Goal: Navigation & Orientation: Find specific page/section

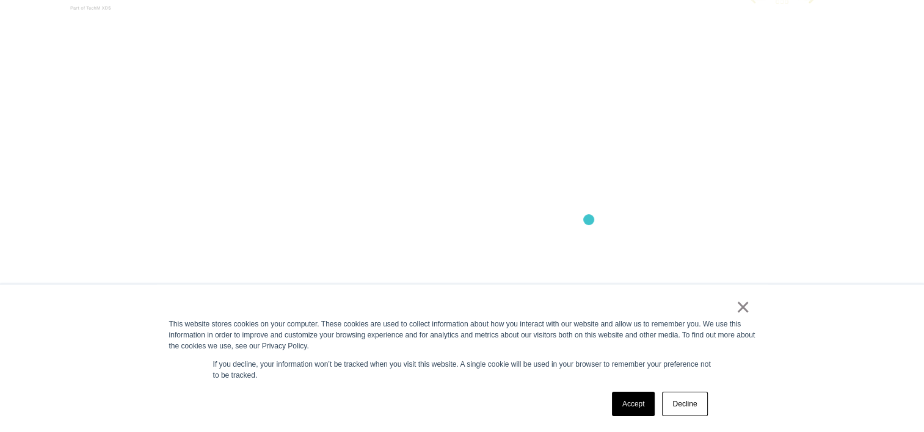
scroll to position [122, 0]
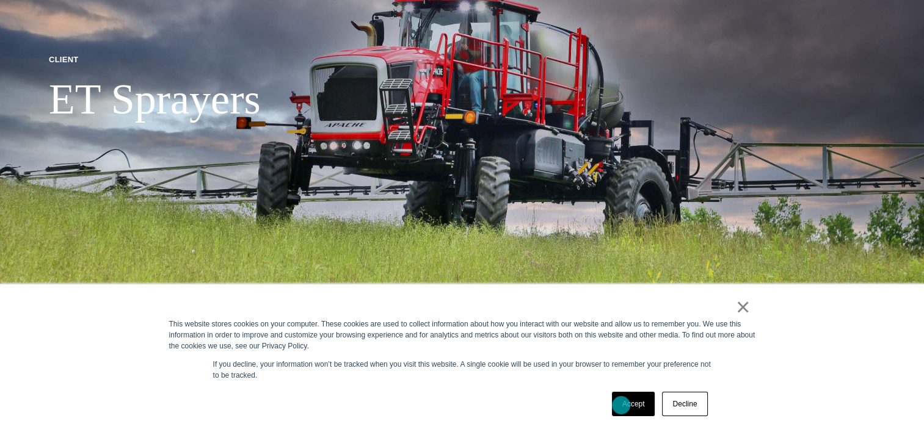
click at [621, 406] on link "Accept" at bounding box center [633, 404] width 43 height 24
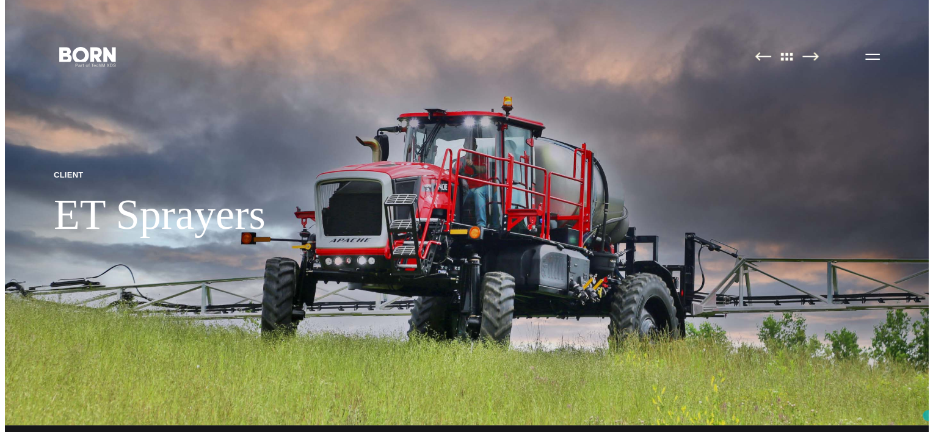
scroll to position [0, 0]
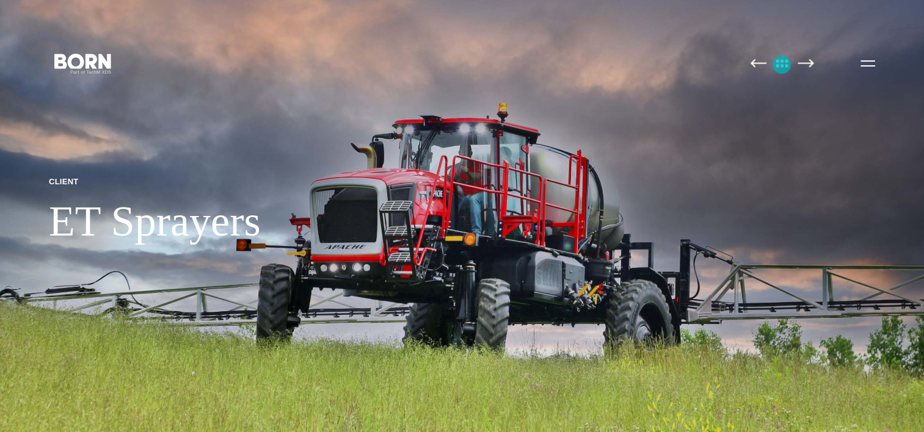
click at [782, 65] on img at bounding box center [782, 63] width 26 height 9
click at [79, 68] on icon at bounding box center [74, 59] width 21 height 18
click at [870, 66] on button "Primary Menu" at bounding box center [867, 63] width 29 height 26
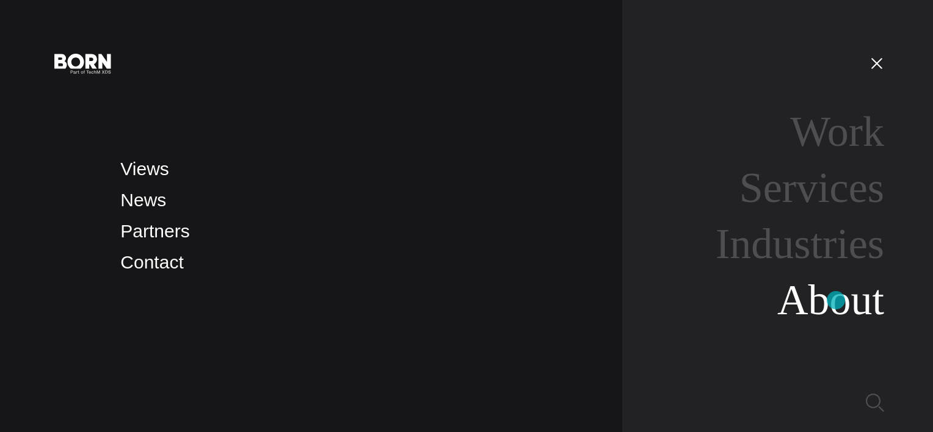
click at [836, 300] on link "About" at bounding box center [830, 300] width 107 height 47
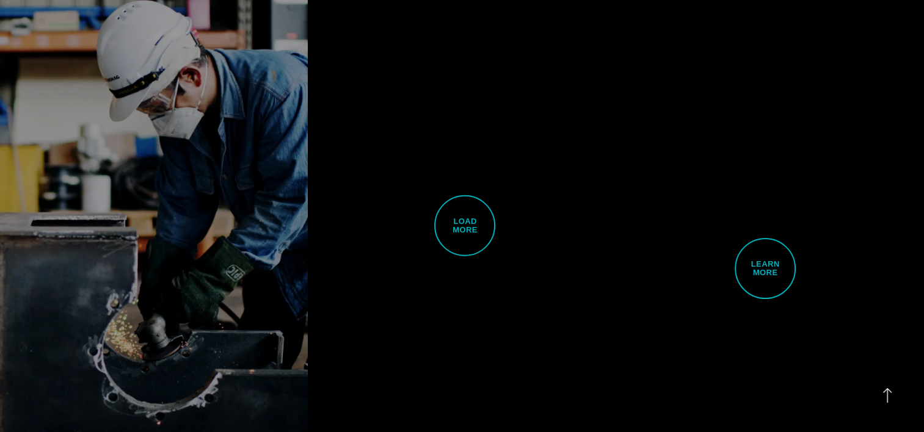
scroll to position [3176, 0]
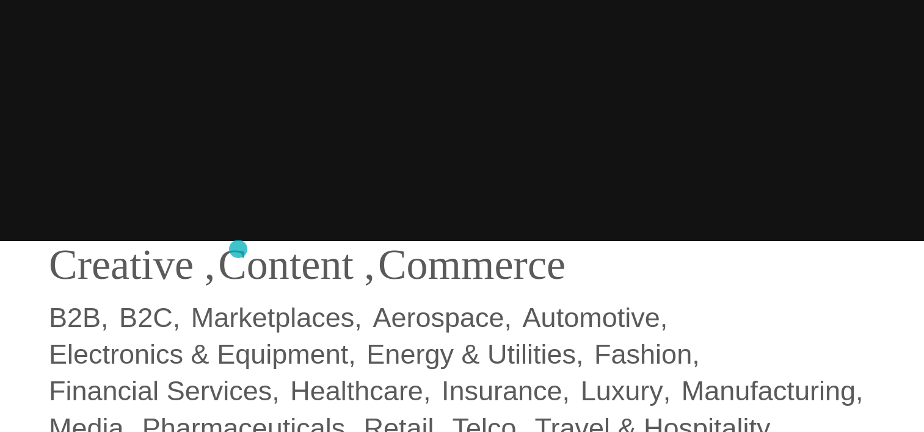
scroll to position [122, 0]
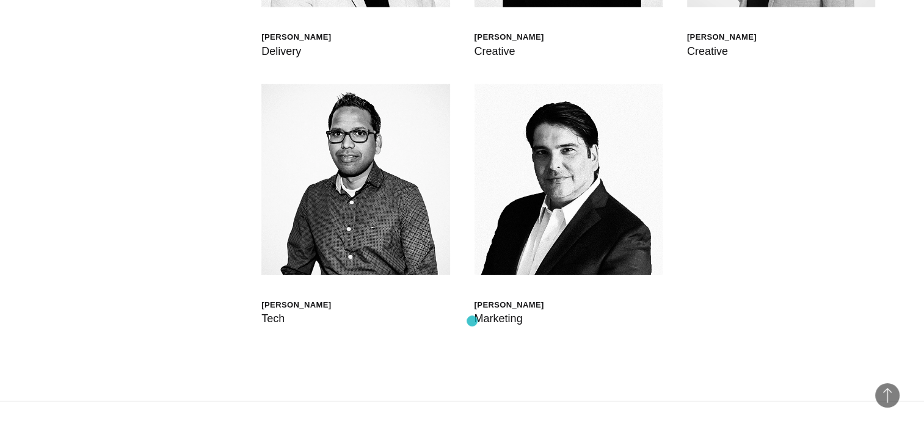
scroll to position [3603, 0]
